Goal: Obtain resource: Obtain resource

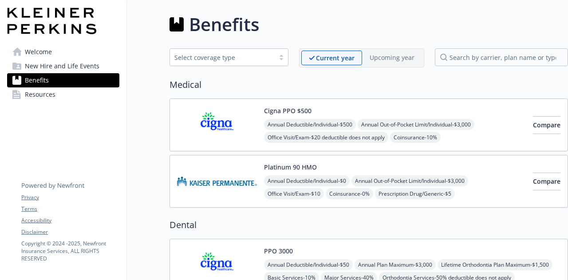
click at [319, 125] on span "Annual Deductible/Individual - $500" at bounding box center [310, 124] width 92 height 11
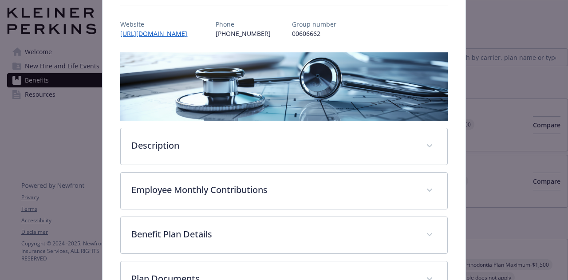
scroll to position [207, 0]
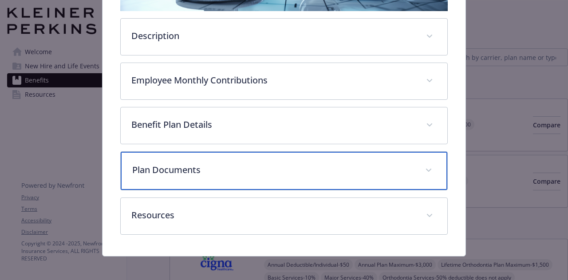
click at [225, 165] on p "Plan Documents" at bounding box center [273, 169] width 282 height 13
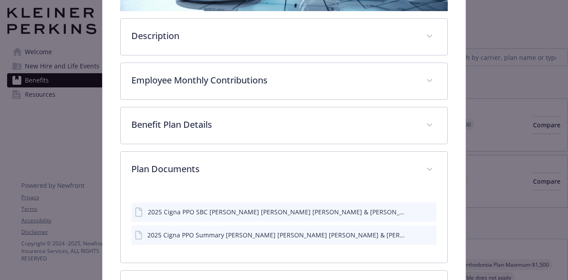
click at [424, 233] on icon "preview file" at bounding box center [428, 234] width 8 height 6
